Goal: Transaction & Acquisition: Purchase product/service

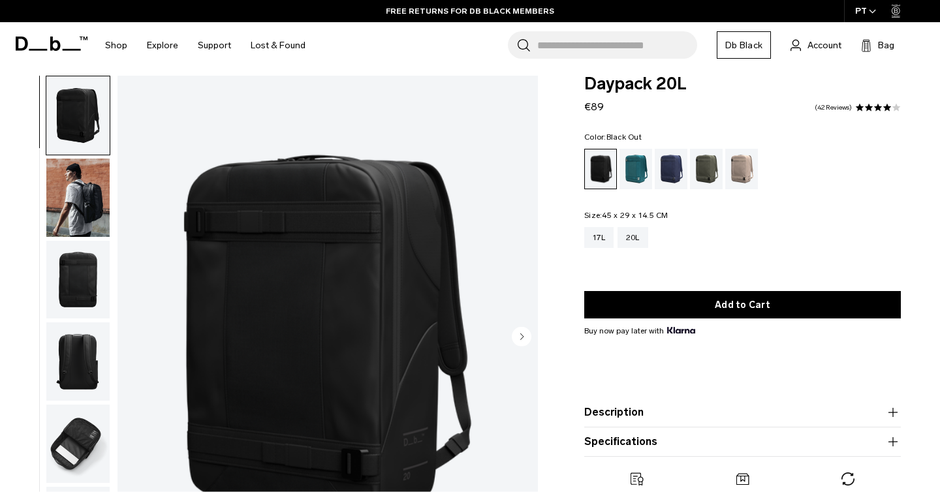
click at [102, 198] on img "button" at bounding box center [77, 198] width 63 height 78
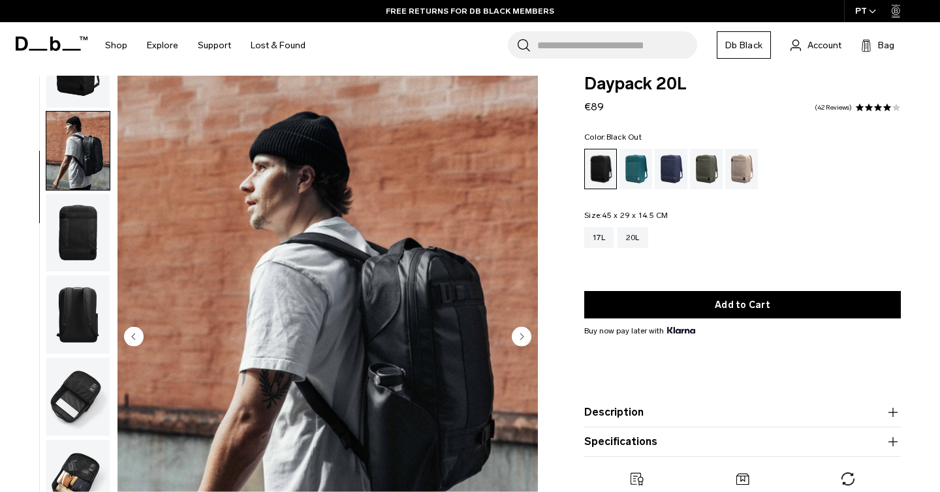
scroll to position [39, 0]
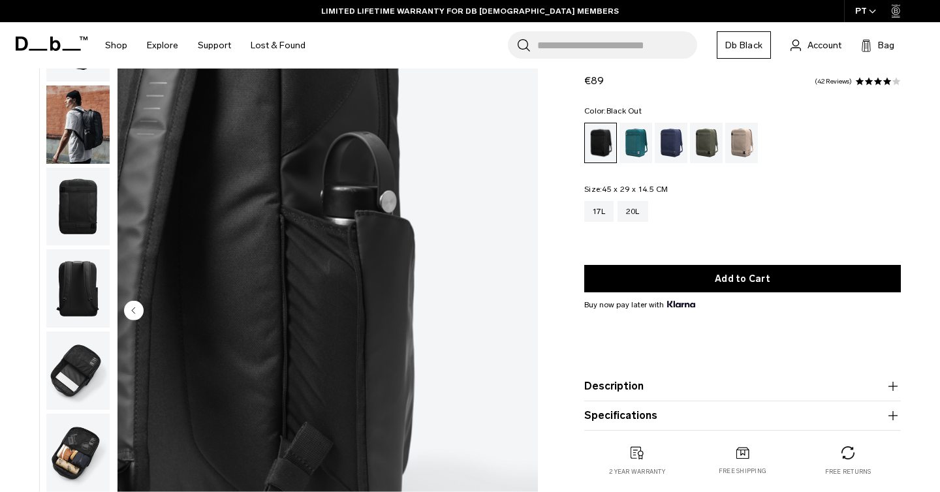
click at [62, 122] on img "button" at bounding box center [77, 125] width 63 height 78
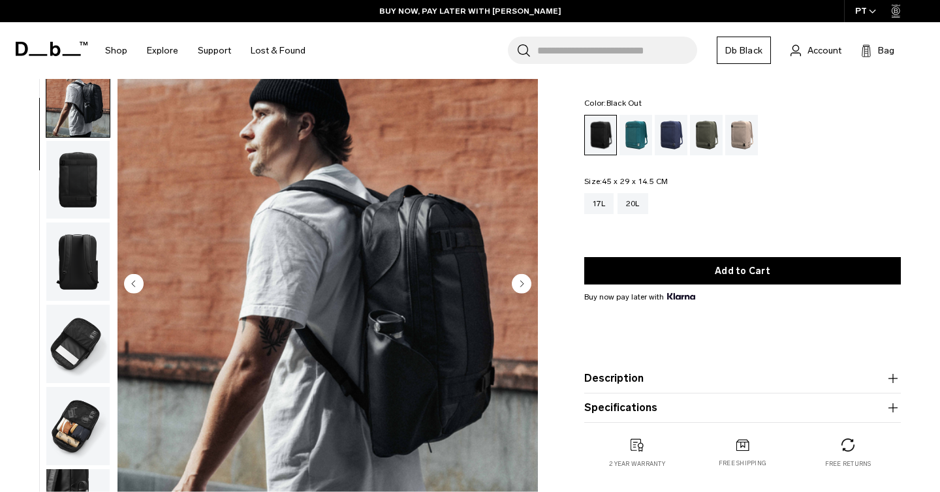
scroll to position [27, 0]
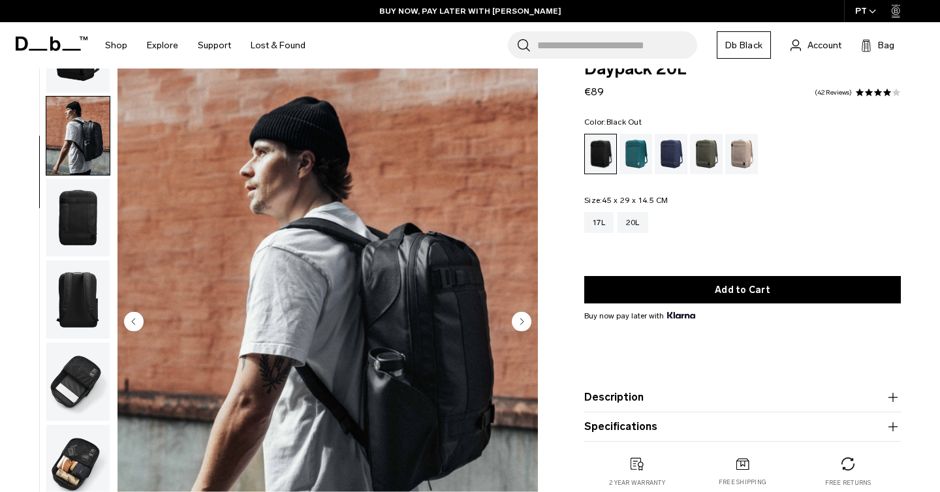
click at [76, 196] on img "button" at bounding box center [77, 218] width 63 height 78
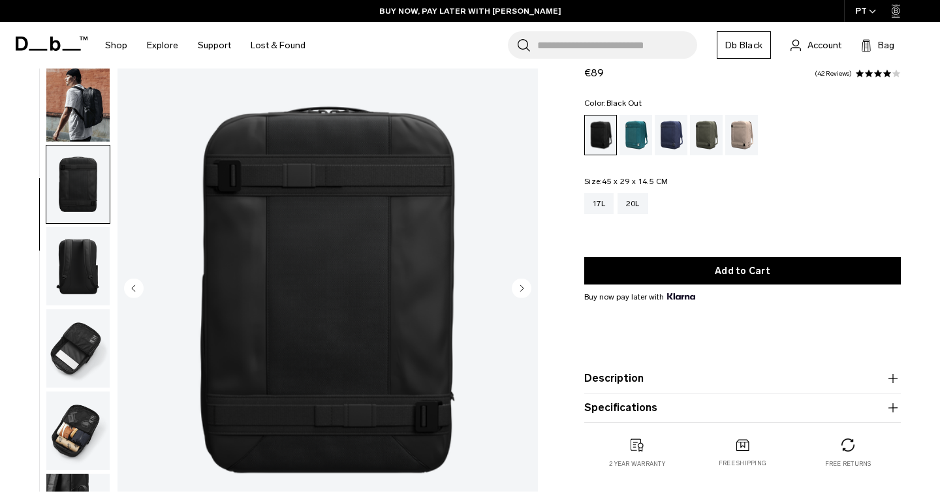
scroll to position [71, 0]
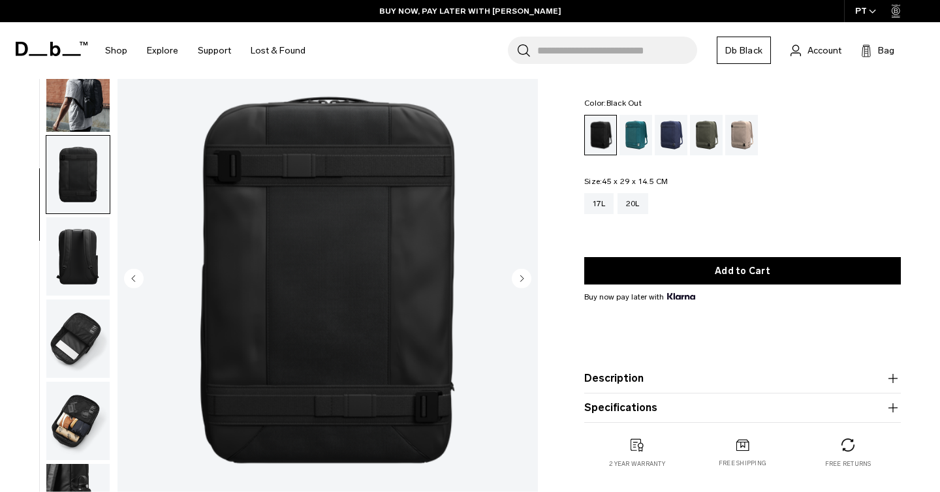
click at [80, 249] on img "button" at bounding box center [77, 256] width 63 height 78
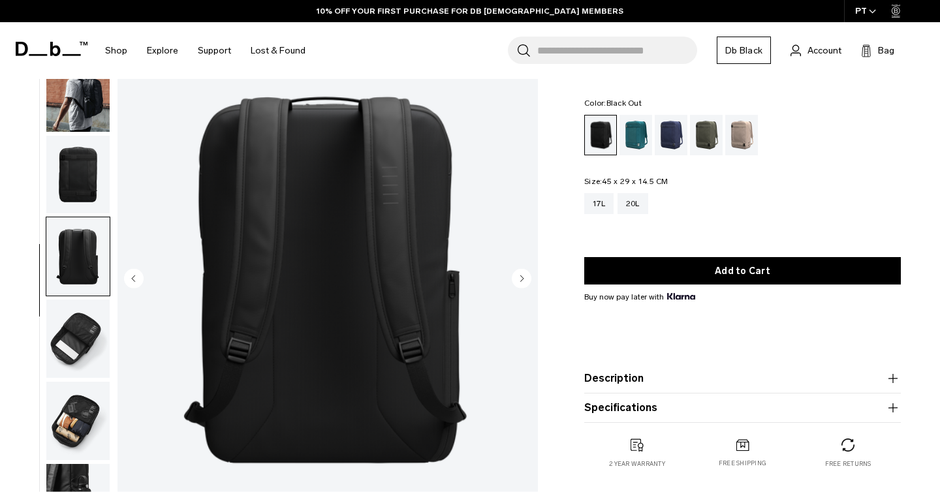
click at [80, 331] on img "button" at bounding box center [77, 339] width 63 height 78
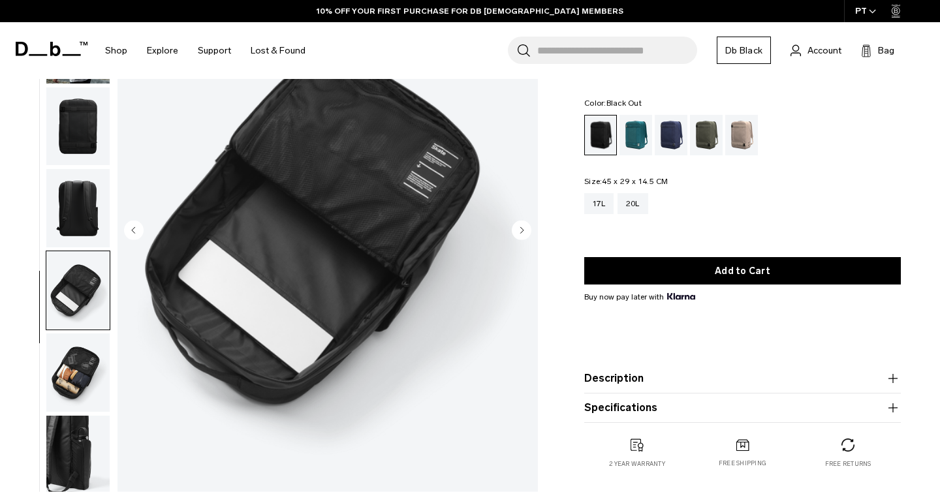
scroll to position [167, 0]
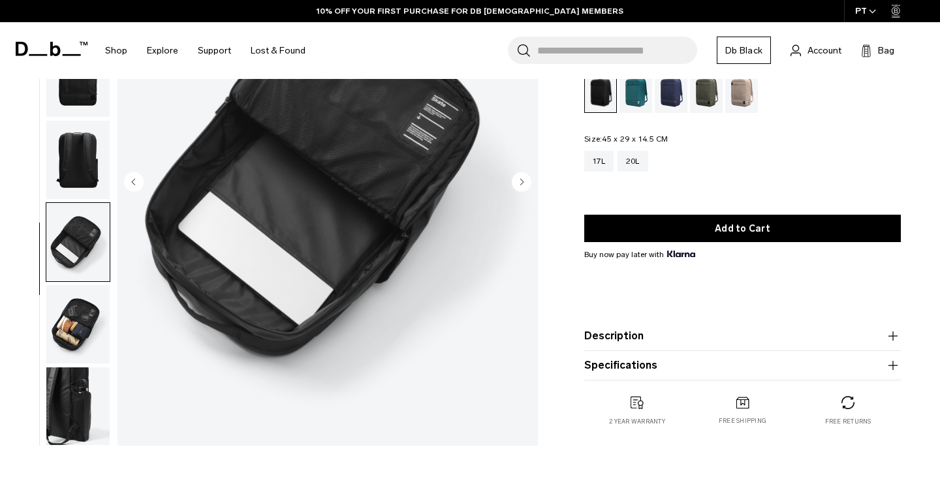
click at [80, 331] on img "button" at bounding box center [77, 324] width 63 height 78
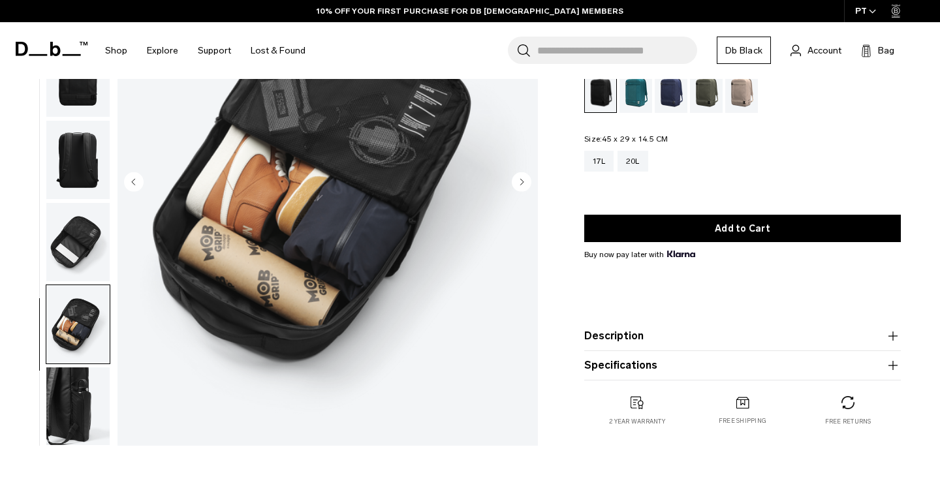
scroll to position [184, 0]
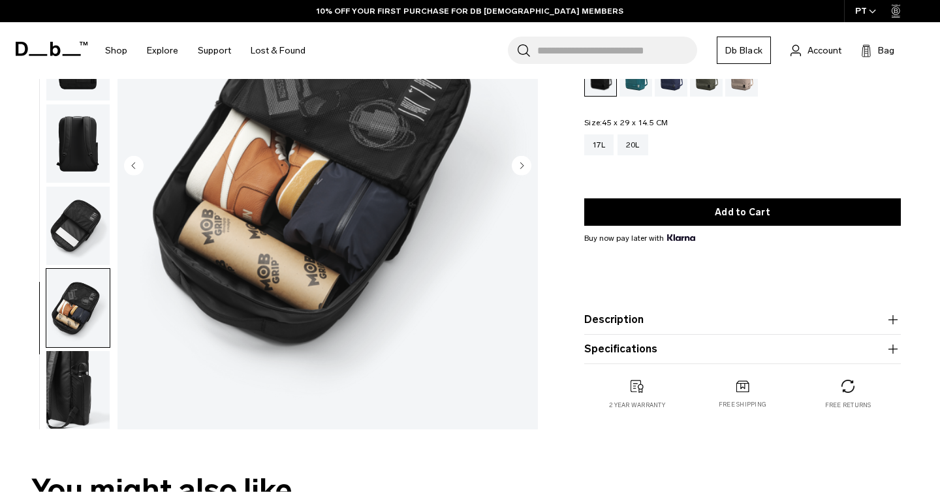
click at [75, 370] on img "button" at bounding box center [77, 390] width 63 height 78
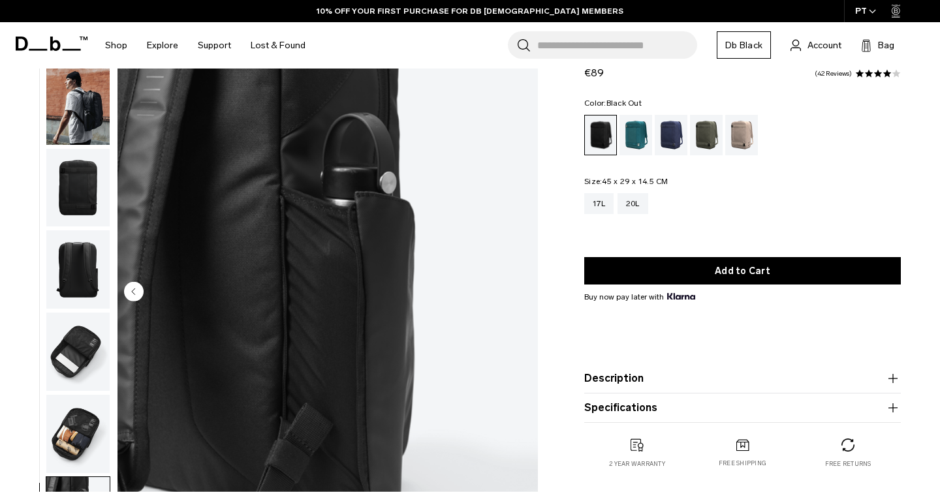
scroll to position [3, 0]
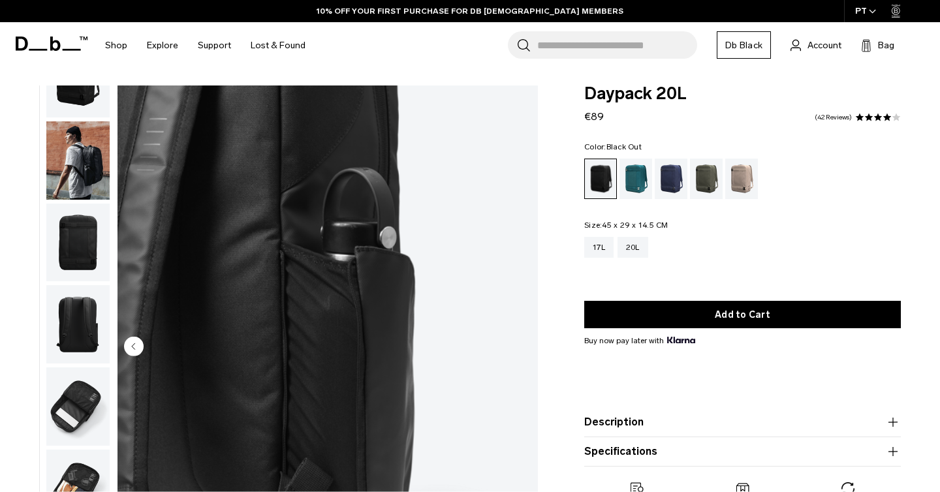
click at [83, 406] on img "button" at bounding box center [77, 407] width 63 height 78
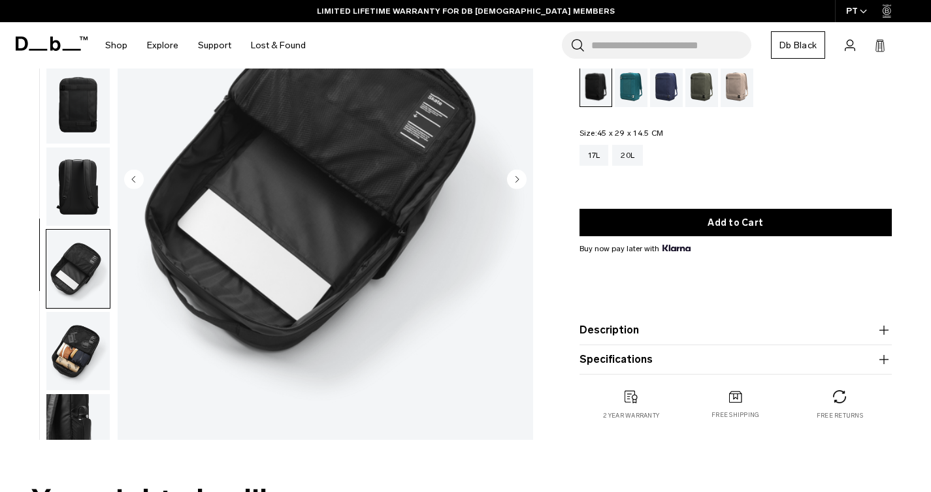
scroll to position [171, 0]
